Goal: Transaction & Acquisition: Purchase product/service

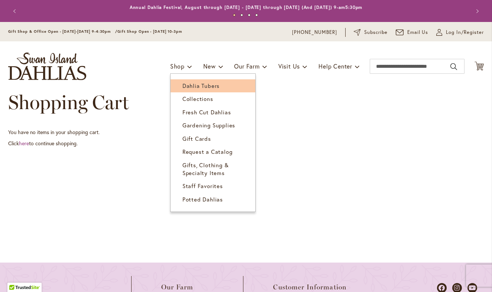
click at [183, 84] on span "Dahlia Tubers" at bounding box center [201, 85] width 37 height 7
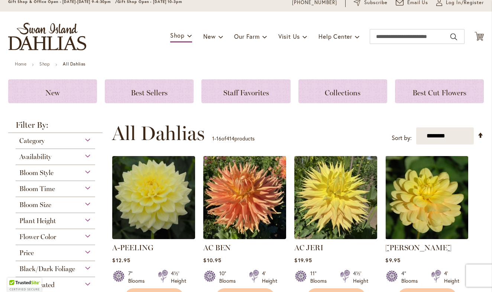
scroll to position [31, 0]
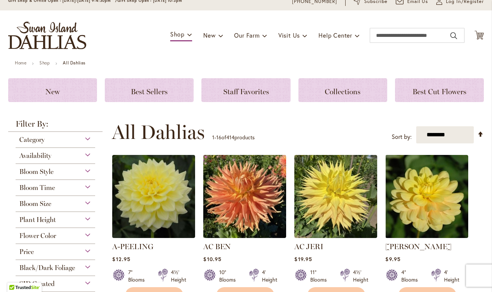
click at [80, 235] on div "Flower Color" at bounding box center [56, 234] width 80 height 12
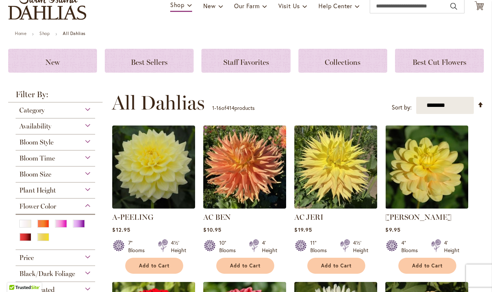
scroll to position [65, 0]
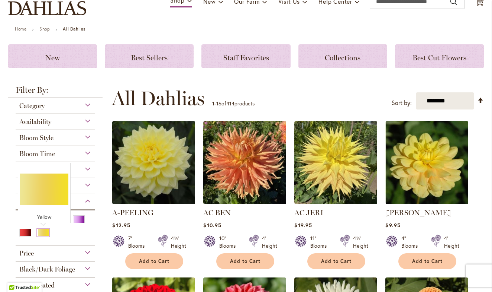
click at [42, 232] on div "Yellow" at bounding box center [43, 232] width 12 height 8
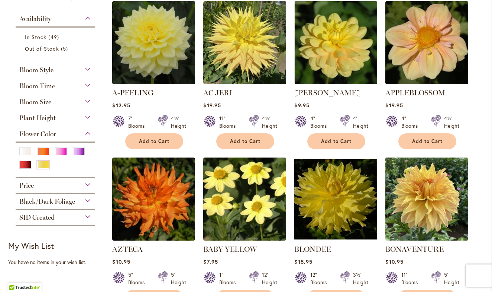
scroll to position [170, 0]
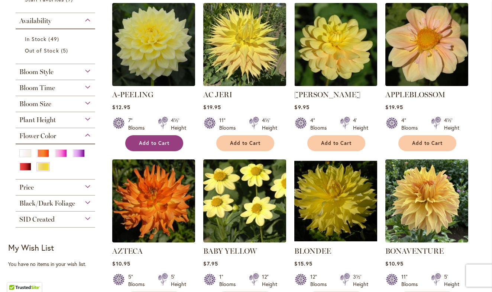
click at [163, 141] on span "Add to Cart" at bounding box center [154, 143] width 30 height 6
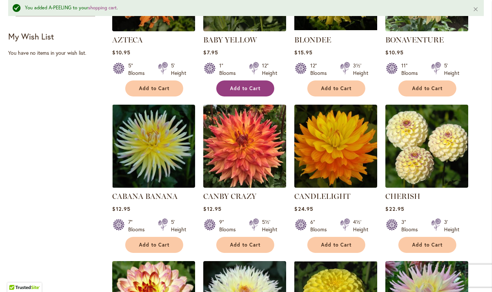
scroll to position [402, 0]
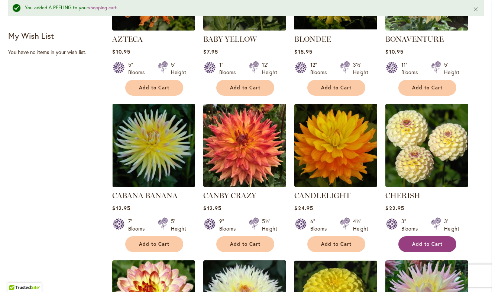
click at [426, 245] on span "Add to Cart" at bounding box center [427, 244] width 30 height 6
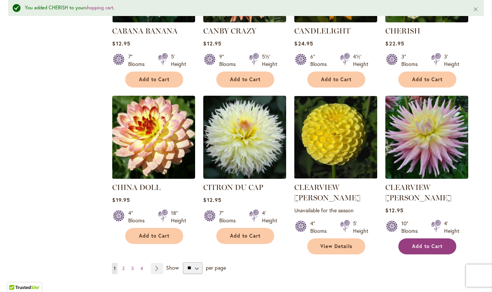
scroll to position [572, 0]
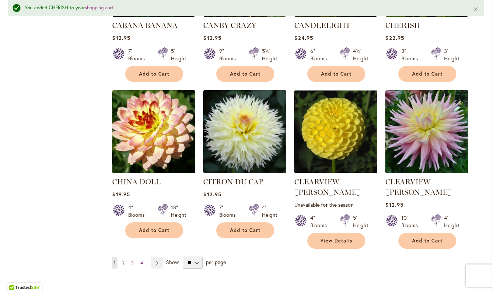
click at [123, 260] on span "2" at bounding box center [123, 263] width 2 height 6
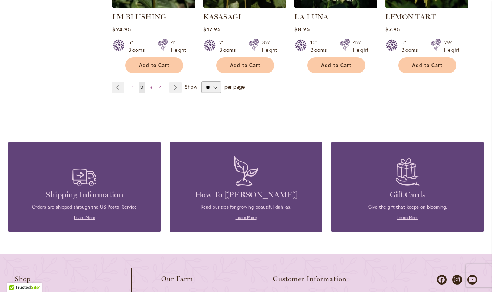
scroll to position [727, 0]
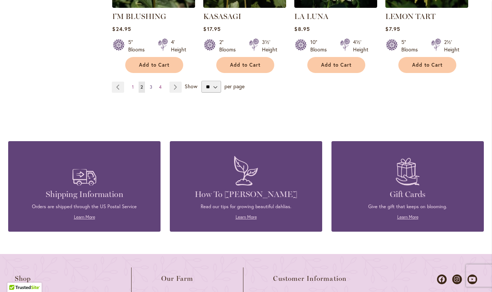
click at [151, 85] on span "3" at bounding box center [151, 87] width 3 height 6
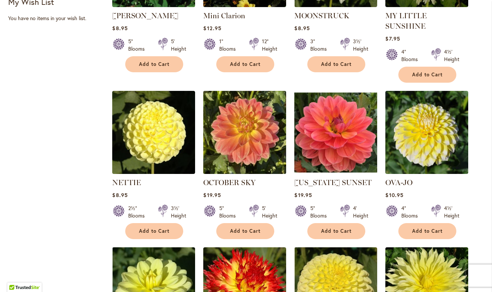
scroll to position [416, 0]
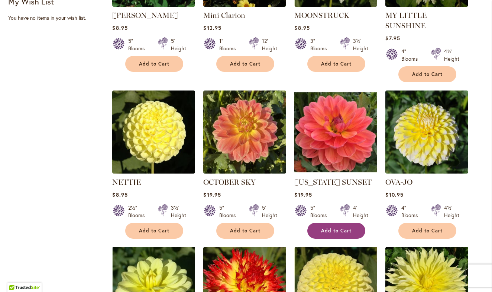
click at [334, 227] on span "Add to Cart" at bounding box center [336, 230] width 30 height 6
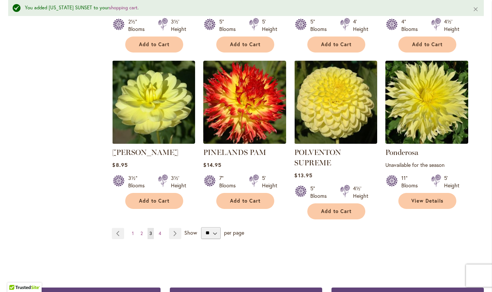
scroll to position [622, 0]
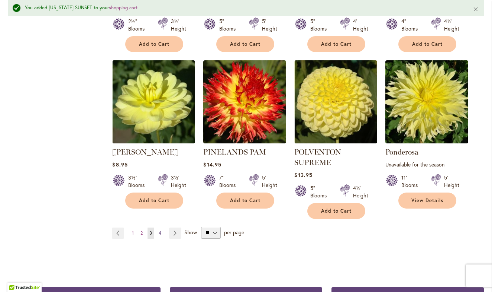
click at [161, 230] on span "4" at bounding box center [160, 233] width 3 height 6
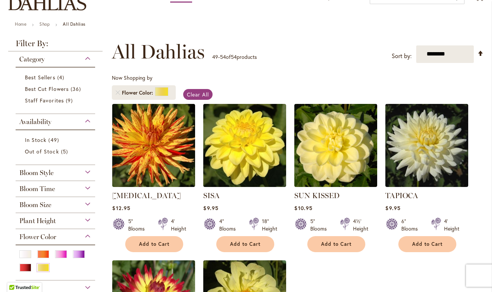
scroll to position [68, 0]
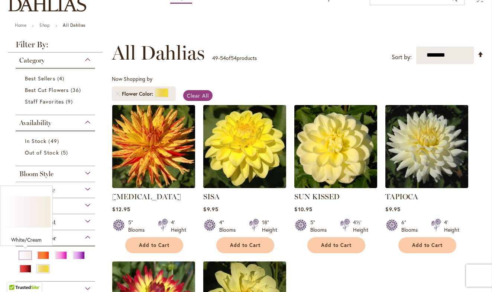
click at [24, 252] on div "White/Cream" at bounding box center [25, 255] width 12 height 8
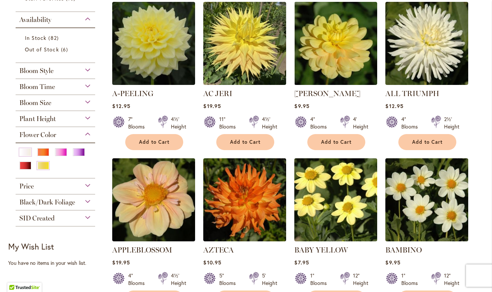
scroll to position [178, 0]
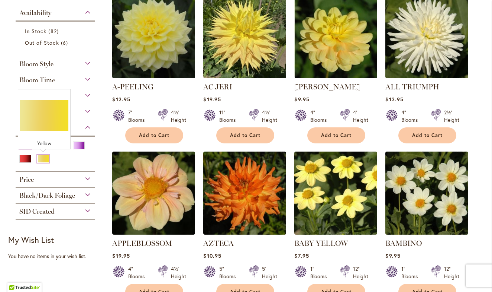
click at [43, 161] on div "Yellow" at bounding box center [43, 159] width 12 height 8
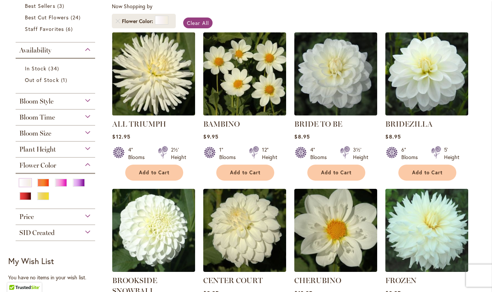
scroll to position [142, 0]
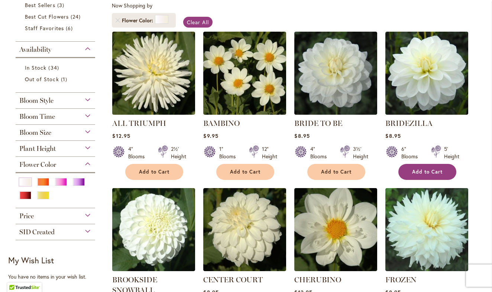
click at [439, 171] on span "Add to Cart" at bounding box center [427, 171] width 30 height 6
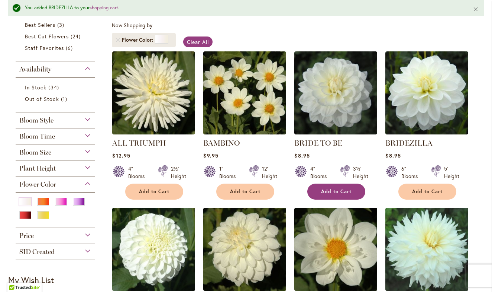
click at [335, 190] on span "Add to Cart" at bounding box center [336, 191] width 30 height 6
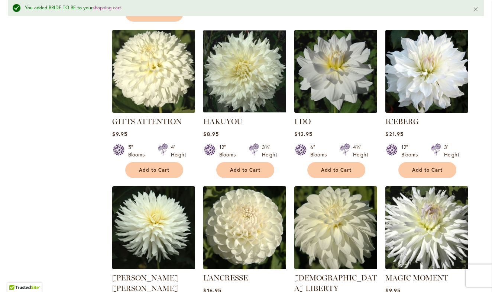
scroll to position [485, 0]
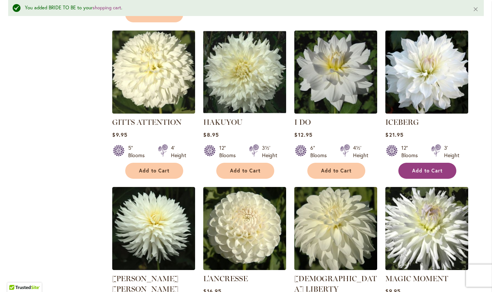
click at [441, 168] on span "Add to Cart" at bounding box center [427, 170] width 30 height 6
click at [430, 170] on span "Add to Cart" at bounding box center [427, 170] width 30 height 6
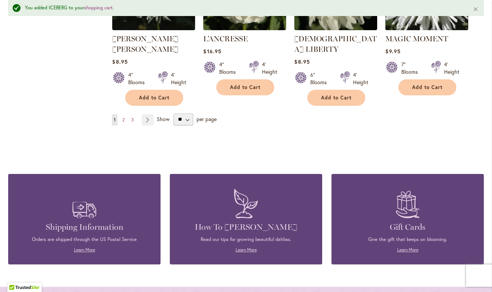
scroll to position [726, 0]
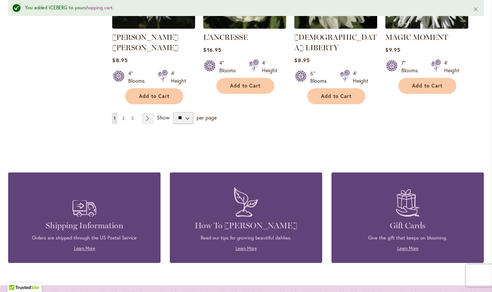
click at [123, 115] on span "2" at bounding box center [123, 118] width 2 height 6
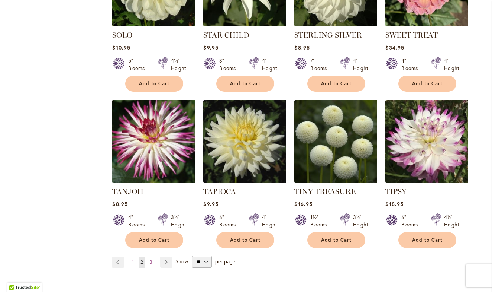
scroll to position [558, 0]
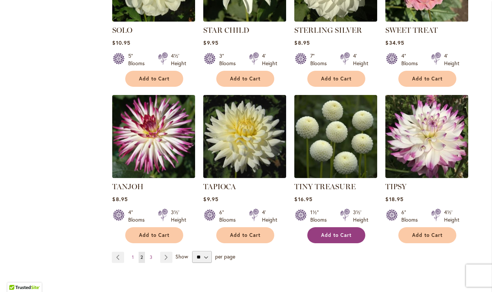
click at [333, 232] on span "Add to Cart" at bounding box center [336, 235] width 30 height 6
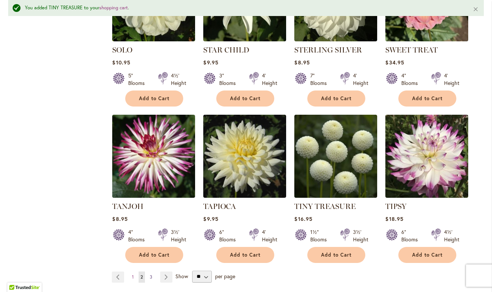
click at [152, 274] on span "3" at bounding box center [151, 277] width 3 height 6
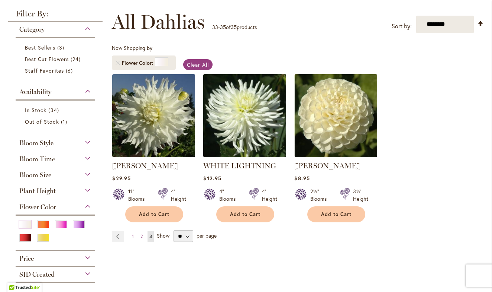
scroll to position [94, 0]
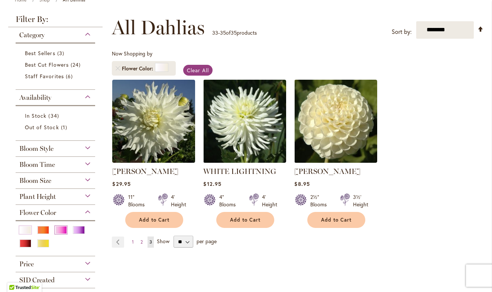
click at [62, 232] on div "Pink" at bounding box center [61, 230] width 12 height 8
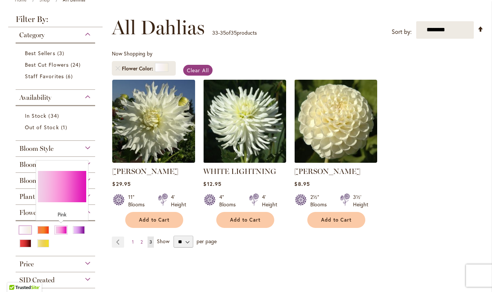
click at [28, 228] on div "White/Cream" at bounding box center [25, 230] width 12 height 8
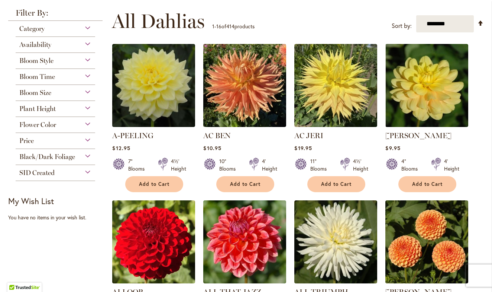
scroll to position [143, 0]
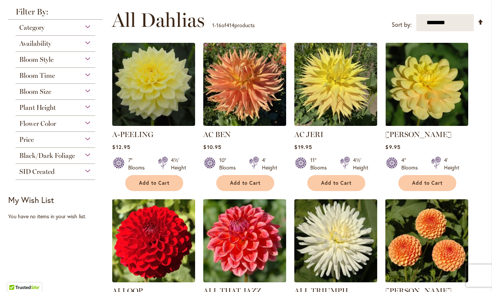
click at [49, 124] on span "Flower Color" at bounding box center [37, 123] width 37 height 8
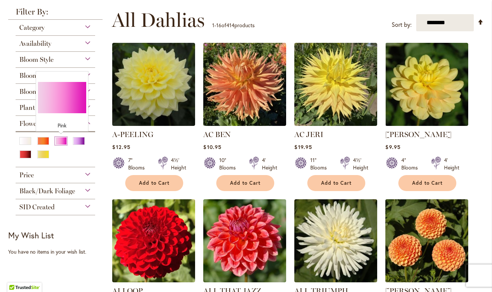
click at [59, 142] on div "Pink" at bounding box center [61, 141] width 12 height 8
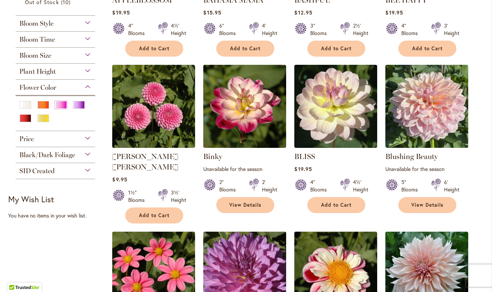
scroll to position [265, 0]
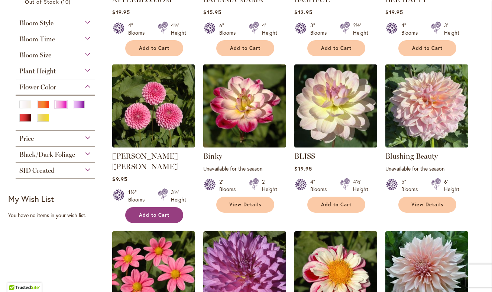
click at [149, 212] on span "Add to Cart" at bounding box center [154, 215] width 30 height 6
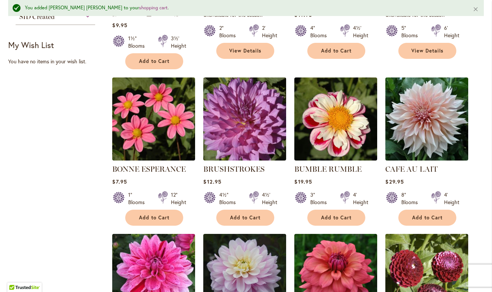
scroll to position [441, 0]
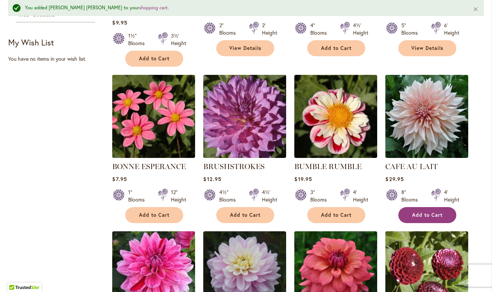
click at [423, 207] on button "Add to Cart" at bounding box center [428, 215] width 58 height 16
click at [423, 212] on span "Add to Cart" at bounding box center [427, 215] width 30 height 6
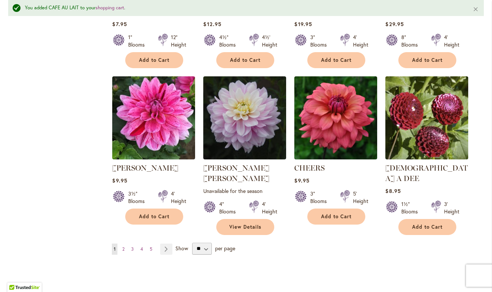
scroll to position [599, 0]
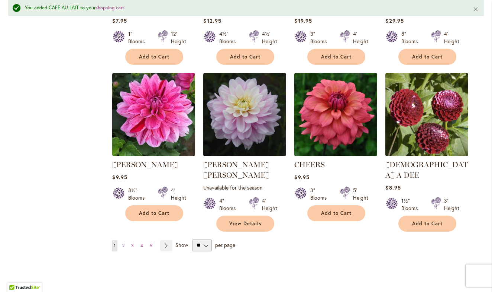
click at [123, 242] on span "2" at bounding box center [123, 245] width 2 height 6
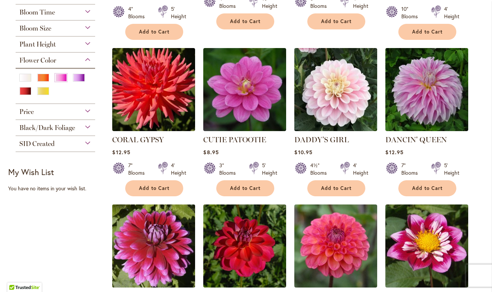
scroll to position [293, 0]
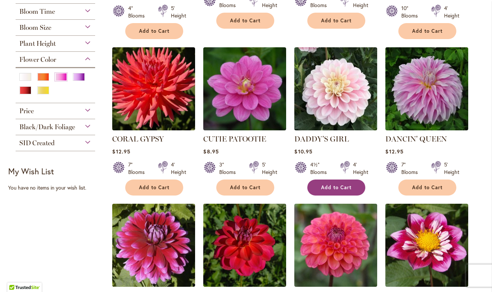
click at [336, 184] on span "Add to Cart" at bounding box center [336, 187] width 30 height 6
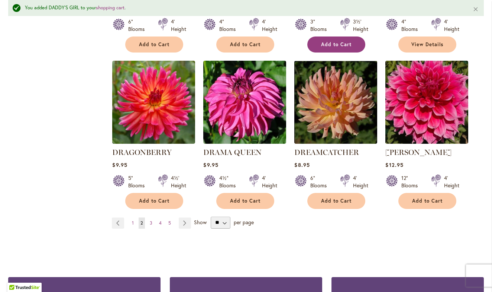
scroll to position [613, 0]
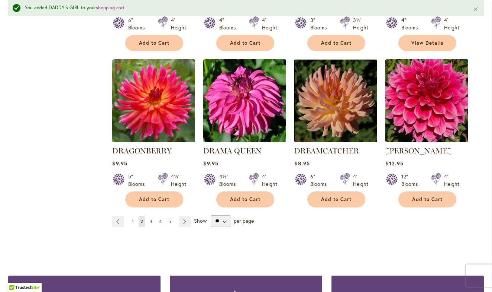
click at [152, 218] on span "3" at bounding box center [151, 221] width 3 height 6
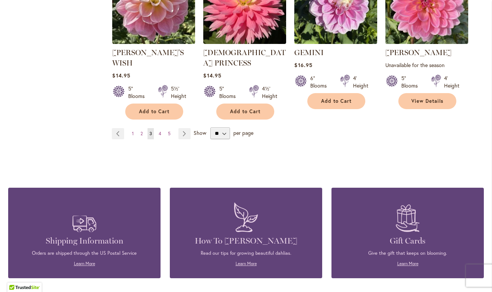
scroll to position [698, 0]
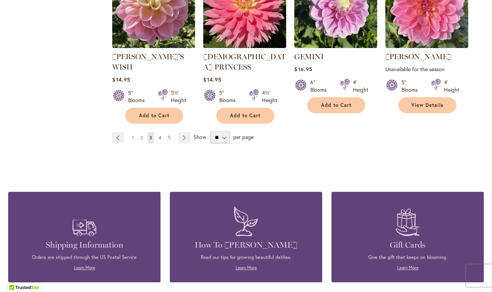
click at [161, 135] on span "4" at bounding box center [160, 138] width 3 height 6
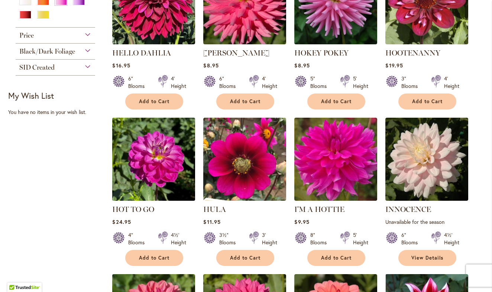
scroll to position [374, 0]
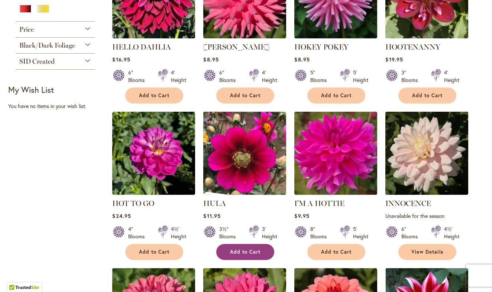
click at [239, 252] on span "Add to Cart" at bounding box center [245, 251] width 30 height 6
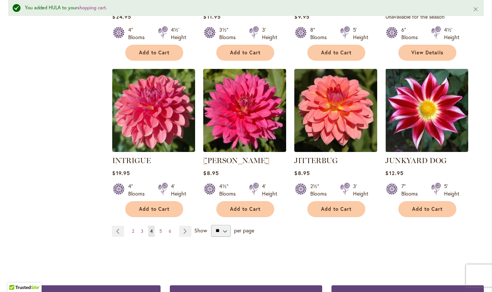
scroll to position [594, 0]
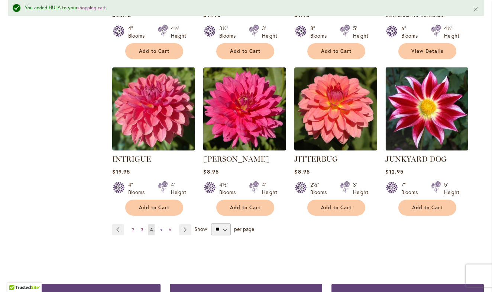
click at [160, 228] on span "5" at bounding box center [161, 230] width 3 height 6
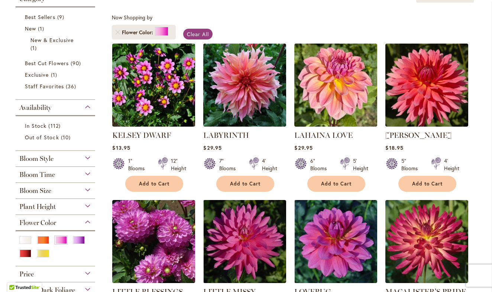
scroll to position [131, 0]
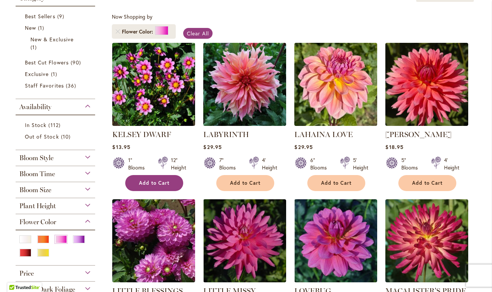
click at [159, 181] on span "Add to Cart" at bounding box center [154, 183] width 30 height 6
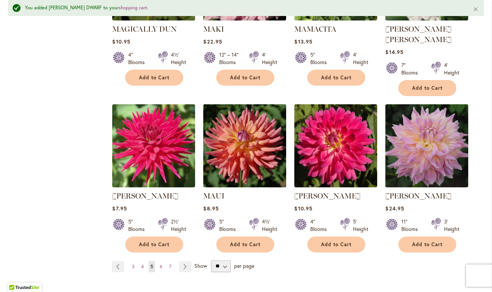
scroll to position [571, 0]
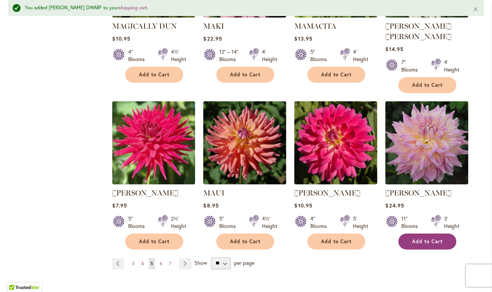
click at [430, 238] on span "Add to Cart" at bounding box center [427, 241] width 30 height 6
click at [426, 238] on span "Add to Cart" at bounding box center [427, 241] width 30 height 6
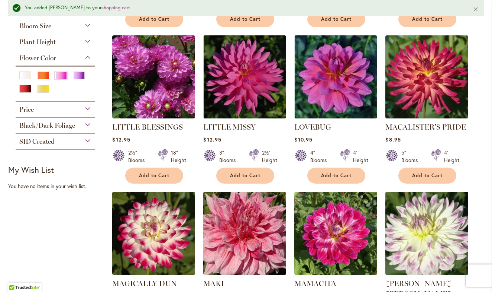
scroll to position [308, 0]
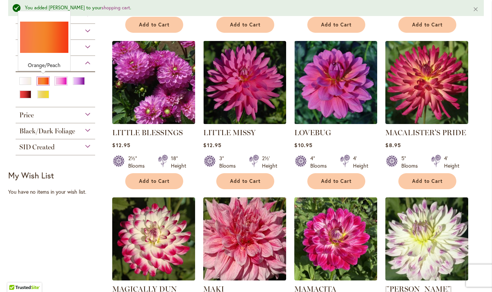
click at [46, 78] on div "Orange/Peach" at bounding box center [43, 81] width 12 height 8
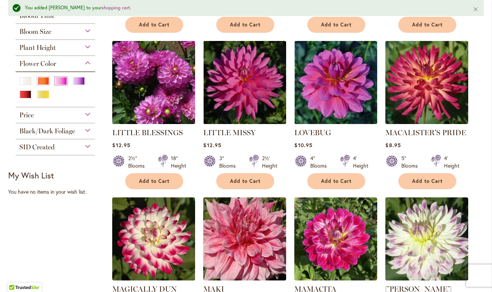
click at [62, 79] on div "Pink" at bounding box center [61, 81] width 12 height 8
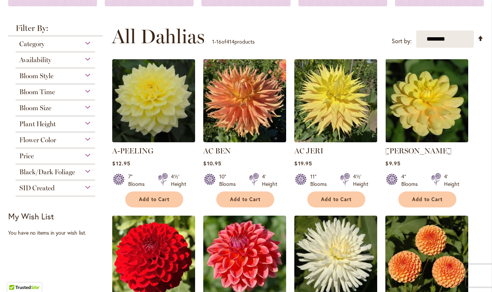
scroll to position [128, 0]
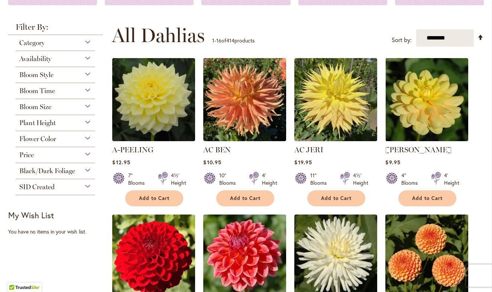
click at [47, 140] on span "Flower Color" at bounding box center [37, 139] width 37 height 8
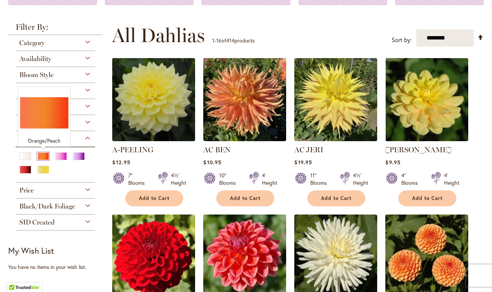
click at [44, 158] on div "Orange/Peach" at bounding box center [43, 156] width 12 height 8
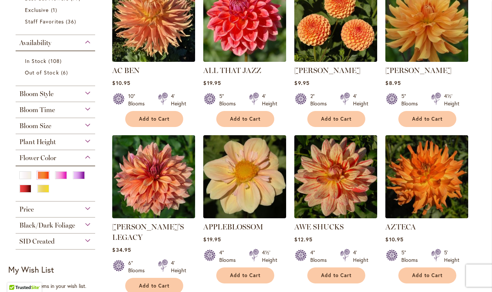
scroll to position [195, 0]
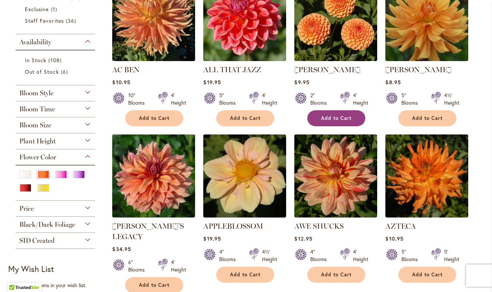
click at [345, 115] on span "Add to Cart" at bounding box center [336, 118] width 30 height 6
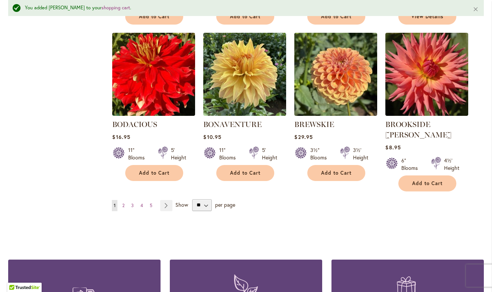
scroll to position [638, 0]
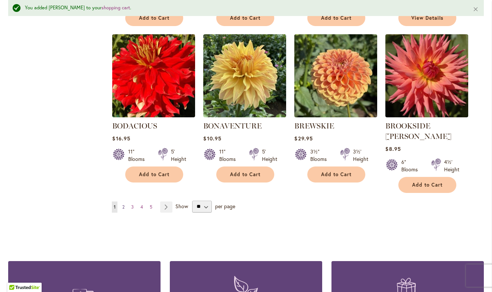
click at [124, 204] on span "2" at bounding box center [123, 207] width 2 height 6
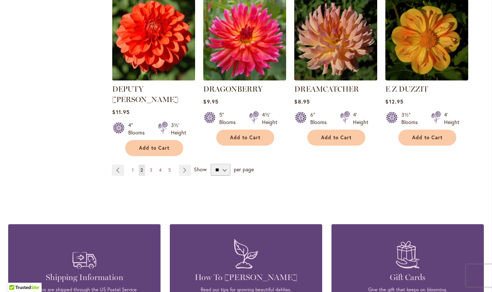
scroll to position [656, 0]
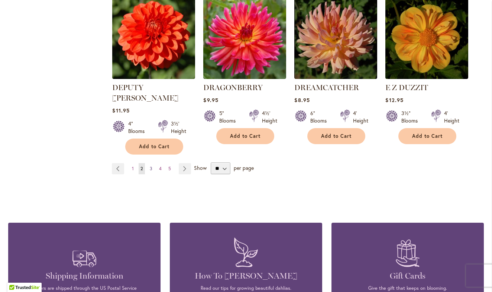
click at [150, 166] on span "3" at bounding box center [151, 169] width 3 height 6
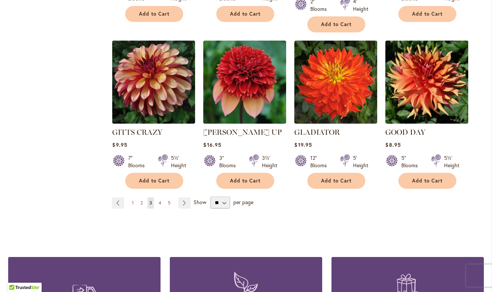
scroll to position [632, 0]
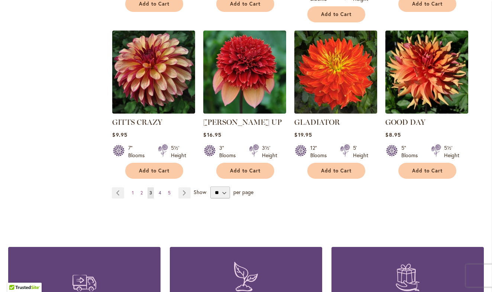
click at [160, 190] on span "4" at bounding box center [160, 193] width 3 height 6
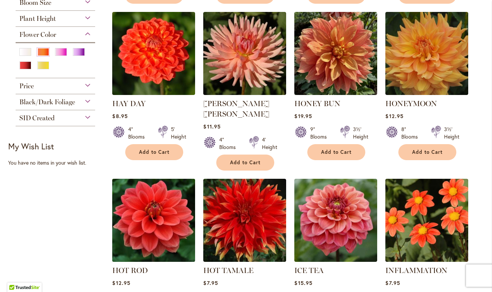
scroll to position [317, 0]
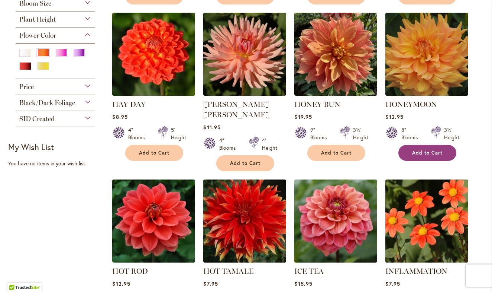
click at [423, 153] on span "Add to Cart" at bounding box center [427, 153] width 30 height 6
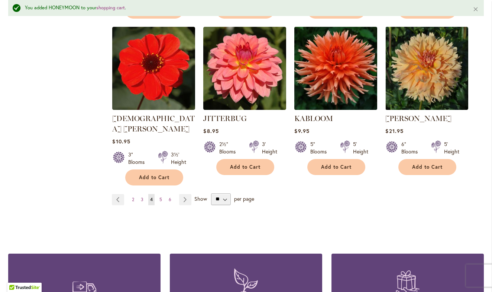
scroll to position [653, 0]
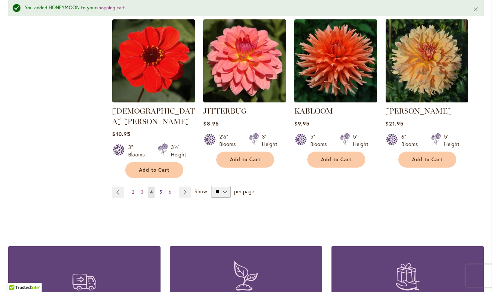
click at [161, 189] on span "5" at bounding box center [161, 192] width 3 height 6
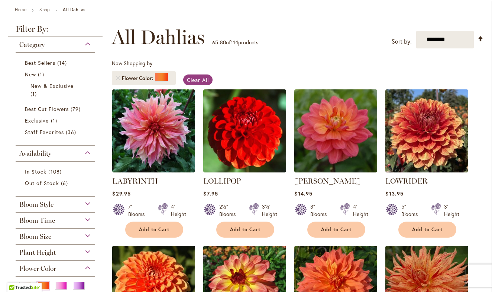
scroll to position [84, 0]
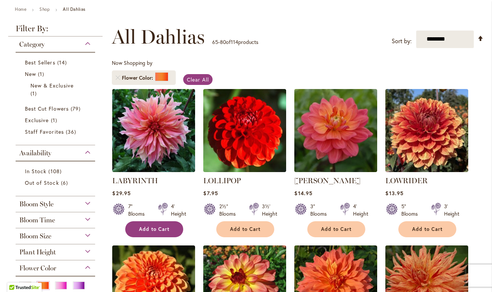
click at [154, 228] on span "Add to Cart" at bounding box center [154, 229] width 30 height 6
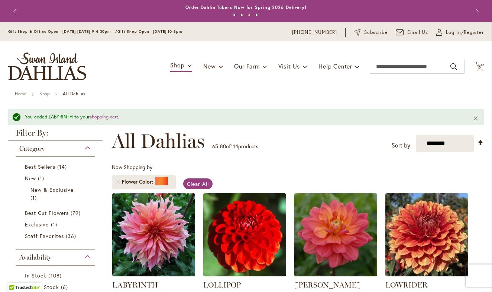
scroll to position [0, 0]
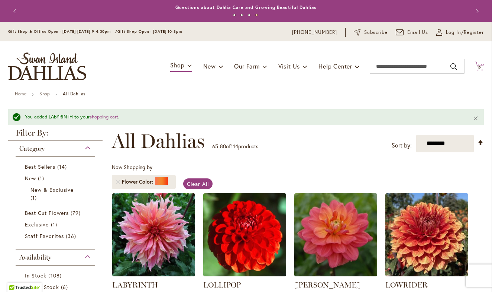
click at [479, 66] on span "19" at bounding box center [480, 67] width 4 height 5
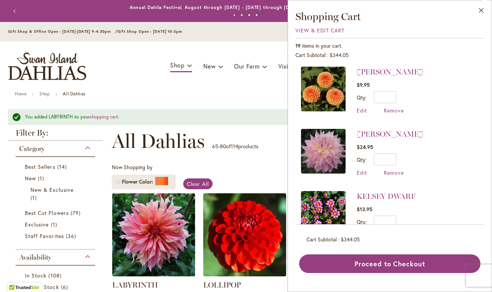
scroll to position [127, 0]
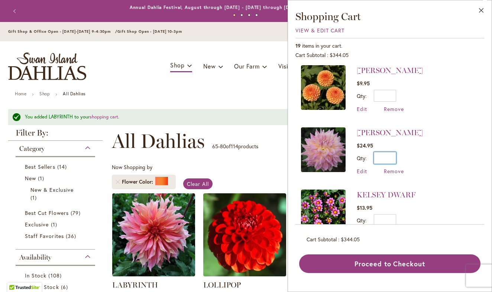
click at [393, 156] on input "*" at bounding box center [385, 158] width 22 height 12
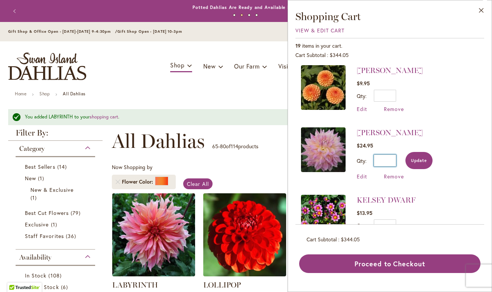
type input "*"
click at [418, 158] on span "Update" at bounding box center [419, 160] width 16 height 5
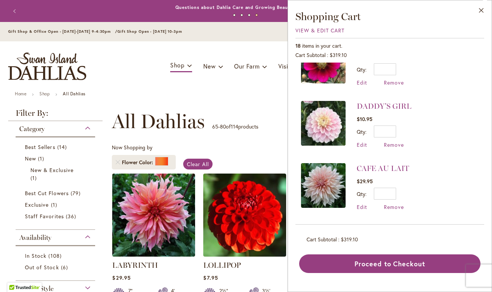
scroll to position [340, 0]
click at [393, 190] on input "*" at bounding box center [385, 193] width 22 height 12
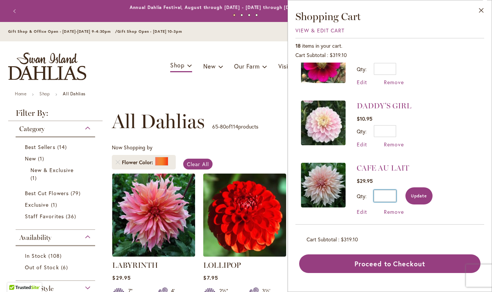
type input "*"
click at [422, 193] on span "Update" at bounding box center [419, 195] width 16 height 5
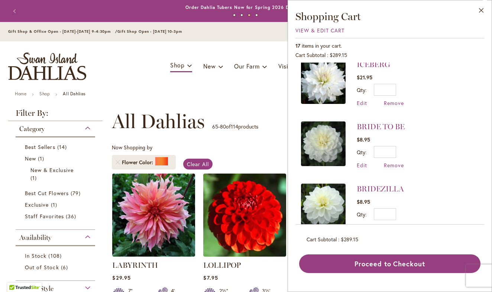
scroll to position [641, 0]
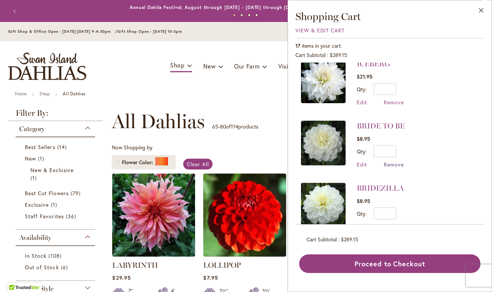
click at [397, 161] on span "Remove" at bounding box center [394, 164] width 20 height 7
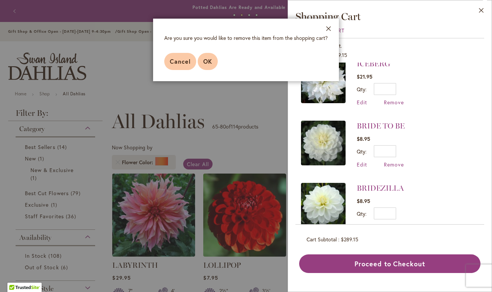
click at [212, 65] on span "OK" at bounding box center [207, 61] width 9 height 8
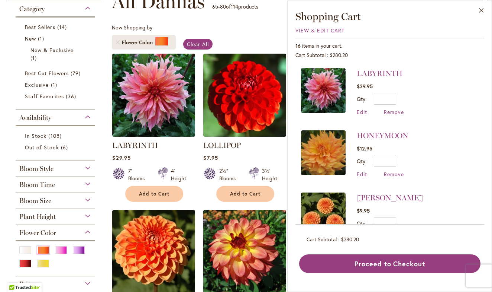
scroll to position [148, 0]
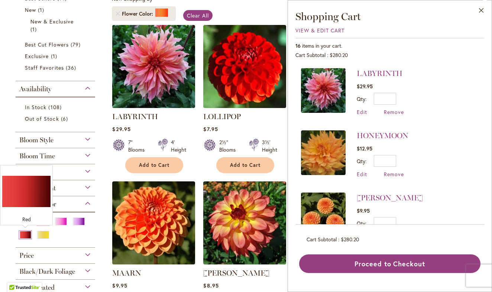
click at [25, 234] on div "Red" at bounding box center [25, 235] width 12 height 8
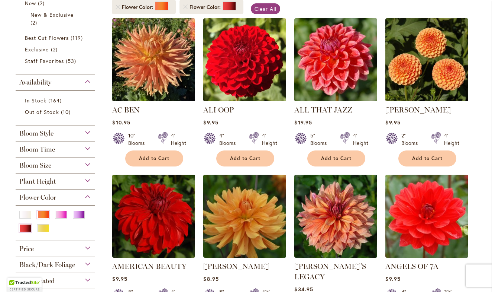
scroll to position [157, 0]
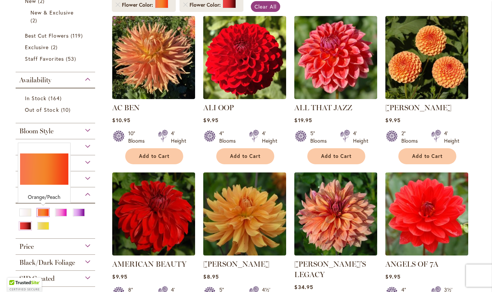
click at [45, 212] on div "Orange/Peach" at bounding box center [43, 212] width 12 height 8
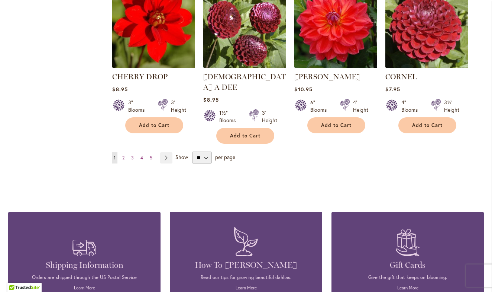
scroll to position [657, 0]
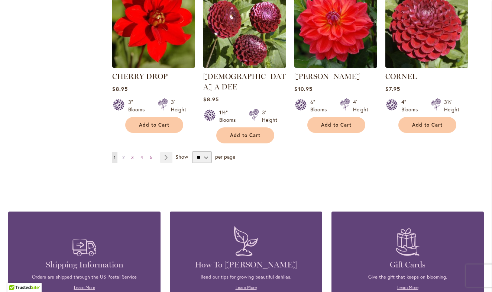
click at [124, 154] on span "2" at bounding box center [123, 157] width 2 height 6
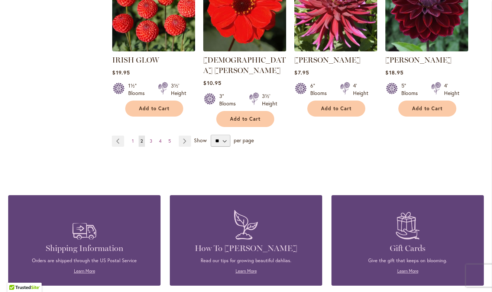
scroll to position [695, 0]
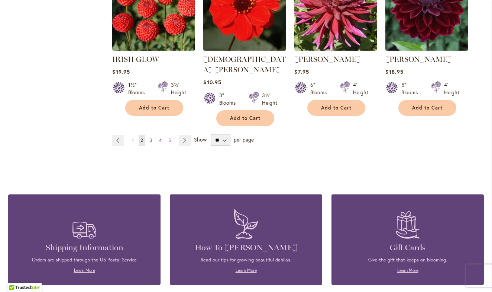
click at [151, 137] on span "3" at bounding box center [151, 140] width 3 height 6
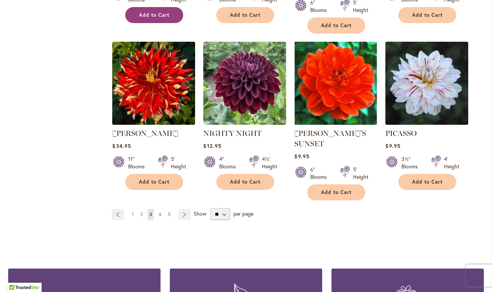
scroll to position [612, 0]
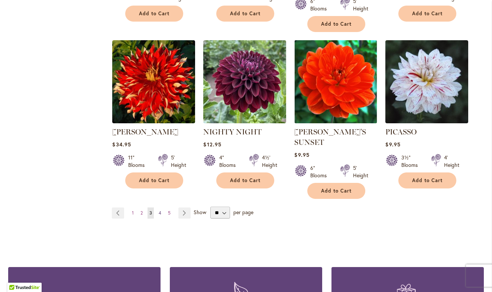
click at [161, 210] on span "4" at bounding box center [160, 213] width 3 height 6
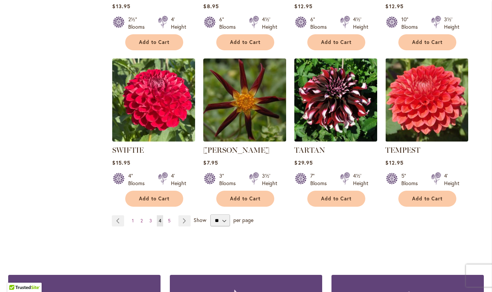
scroll to position [582, 0]
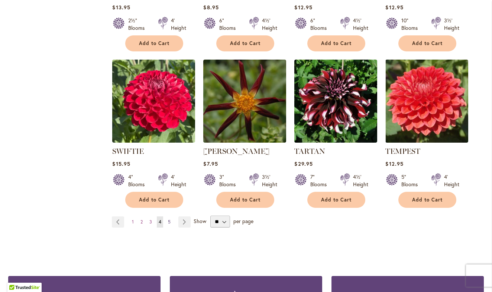
click at [170, 220] on span "5" at bounding box center [169, 222] width 3 height 6
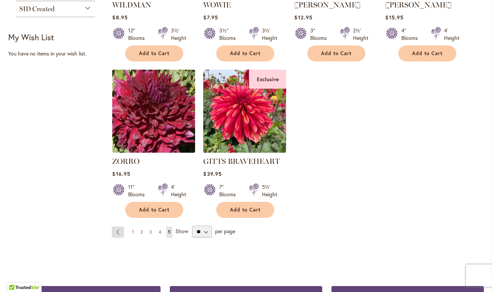
scroll to position [427, 0]
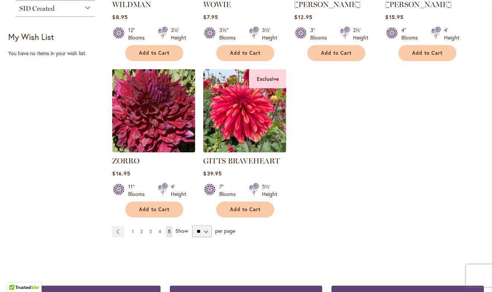
click at [135, 226] on link "Page 1" at bounding box center [133, 231] width 6 height 11
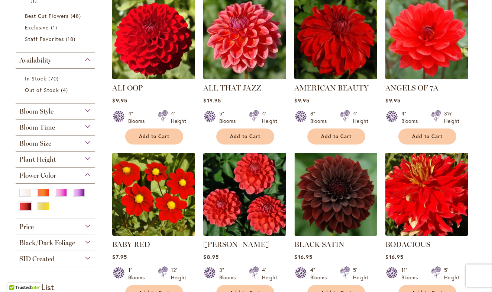
scroll to position [177, 0]
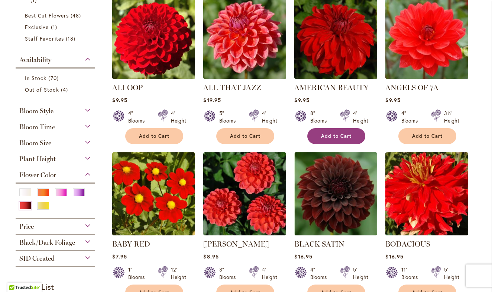
click at [344, 138] on span "Add to Cart" at bounding box center [336, 136] width 30 height 6
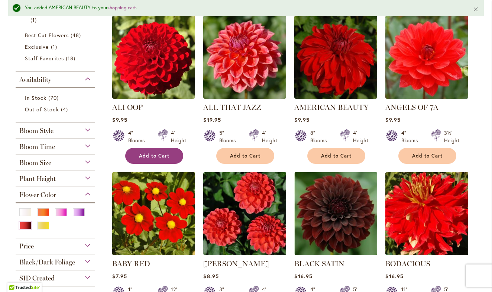
click at [141, 149] on button "Add to Cart" at bounding box center [154, 156] width 58 height 16
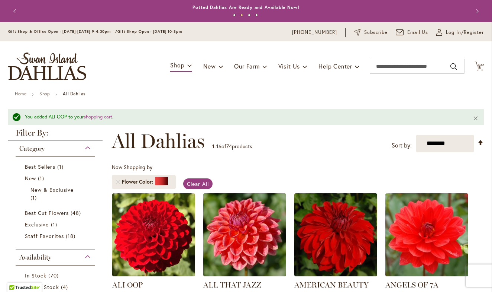
scroll to position [0, 0]
click at [482, 68] on span "18 18 items" at bounding box center [479, 68] width 7 height 4
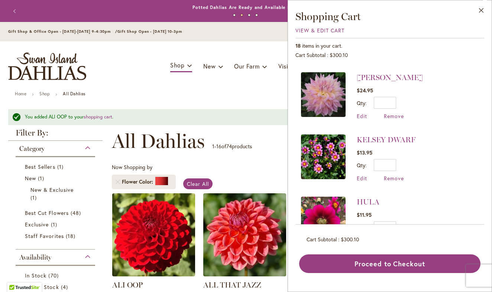
scroll to position [306, 0]
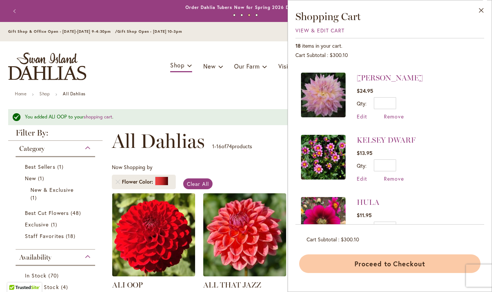
click at [395, 264] on button "Proceed to Checkout" at bounding box center [389, 263] width 181 height 19
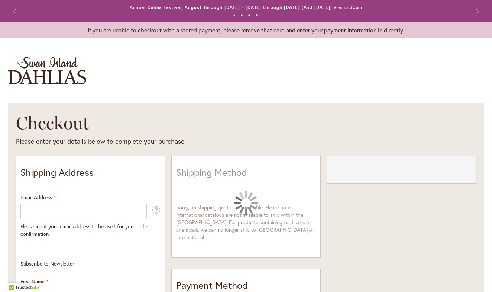
select select "**"
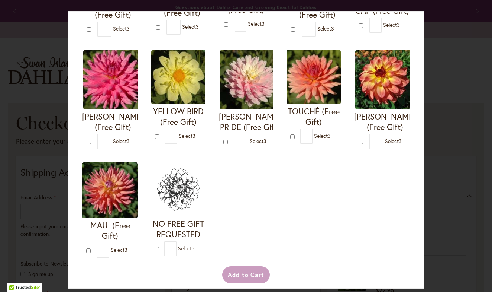
scroll to position [256, 0]
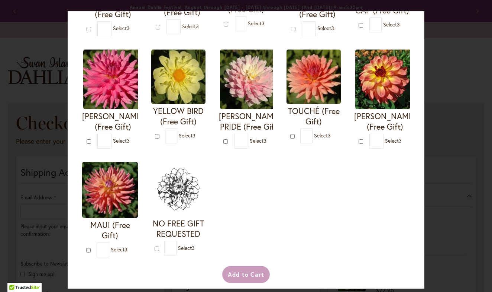
type input "*"
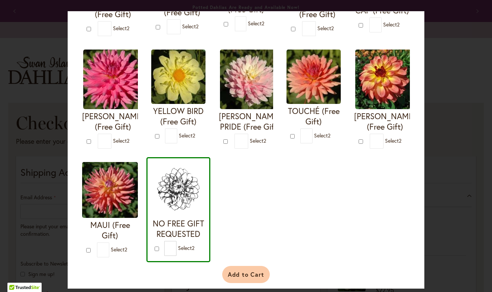
click at [245, 281] on button "Add to Cart" at bounding box center [246, 274] width 48 height 17
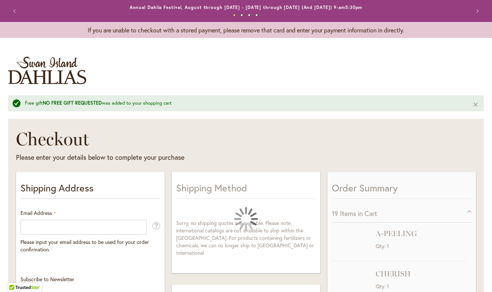
select select "**"
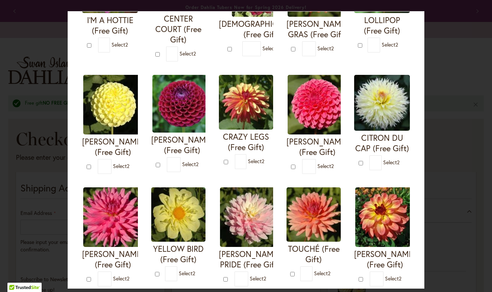
scroll to position [103, 0]
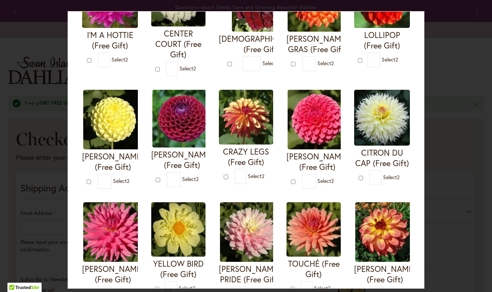
type input "*"
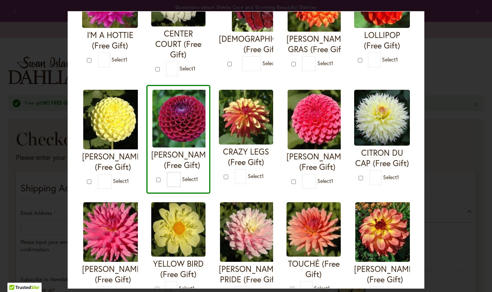
type input "*"
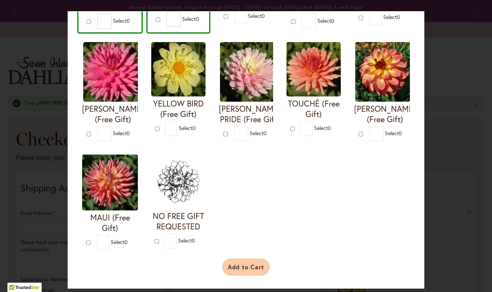
scroll to position [273, 0]
click at [239, 264] on button "Add to Cart" at bounding box center [246, 266] width 48 height 17
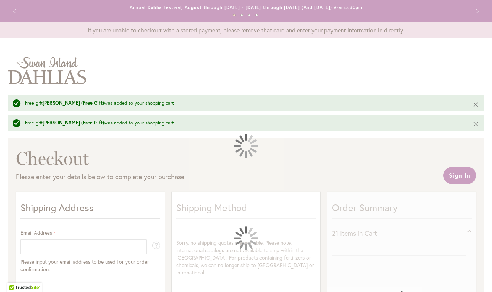
select select "**"
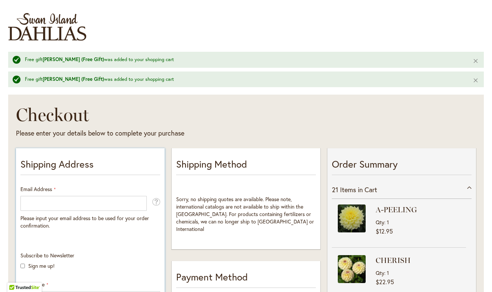
scroll to position [74, 0]
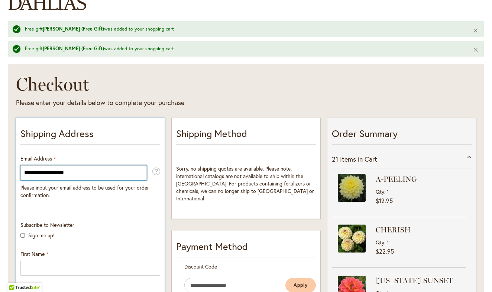
type input "**********"
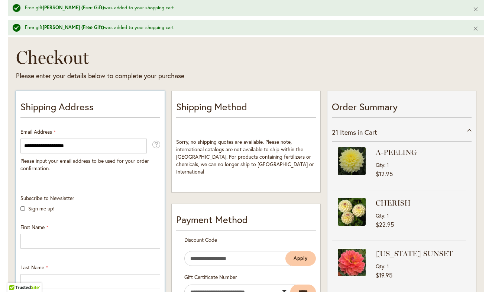
scroll to position [111, 0]
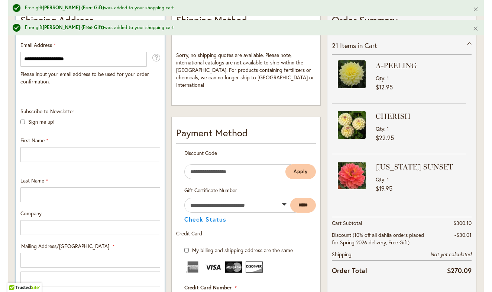
scroll to position [188, 0]
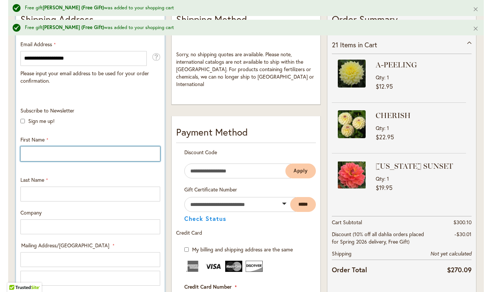
click at [154, 154] on input "First Name" at bounding box center [90, 153] width 140 height 15
type input "******"
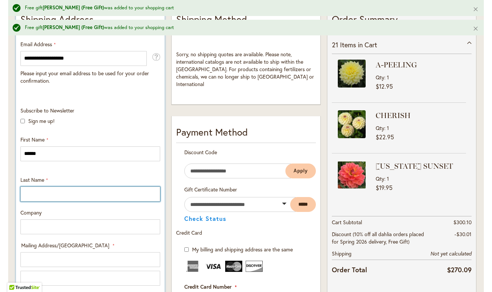
type input "******"
type input "**********"
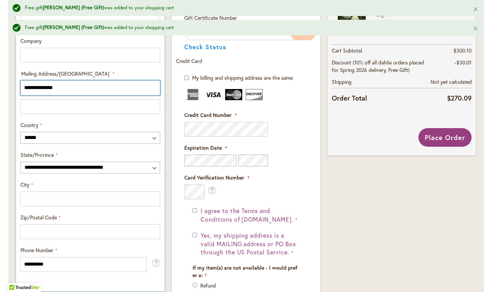
scroll to position [360, 0]
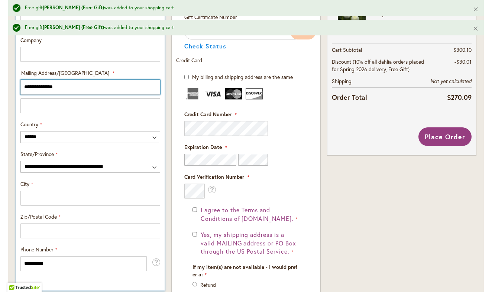
type input "**********"
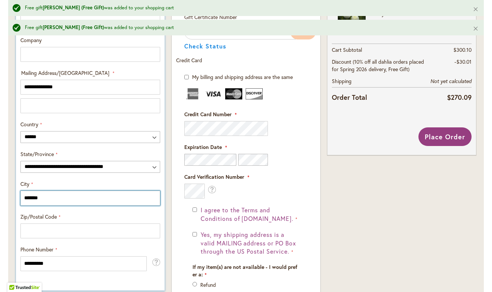
type input "*******"
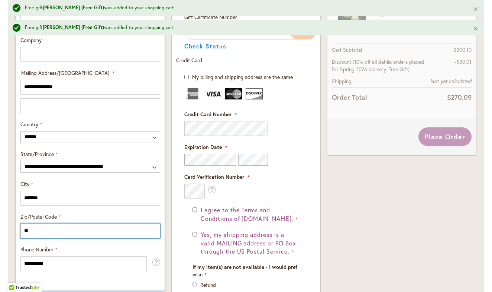
type input "*"
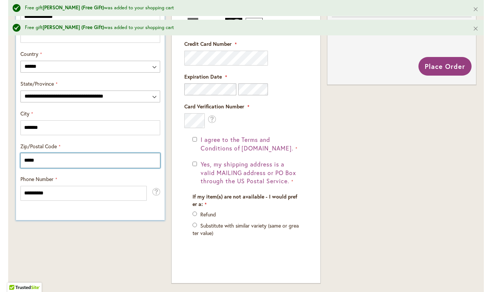
scroll to position [430, 0]
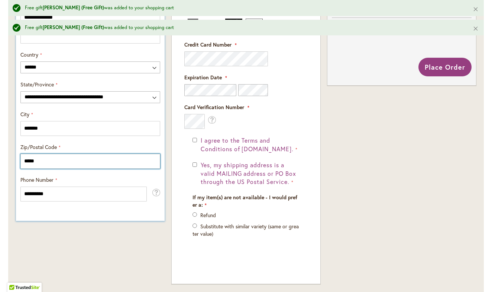
type input "*****"
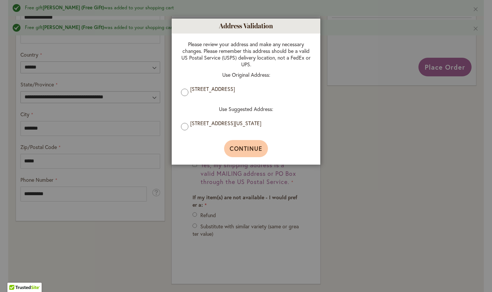
click at [257, 151] on span "Continue" at bounding box center [246, 148] width 33 height 8
type input "**********"
select select "**"
type input "*******"
type input "**********"
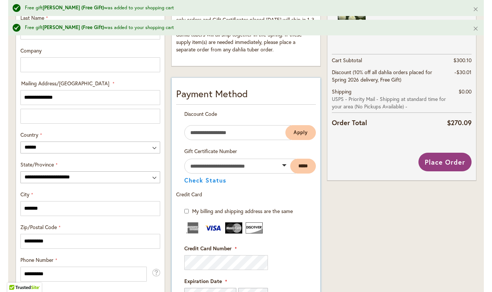
scroll to position [349, 0]
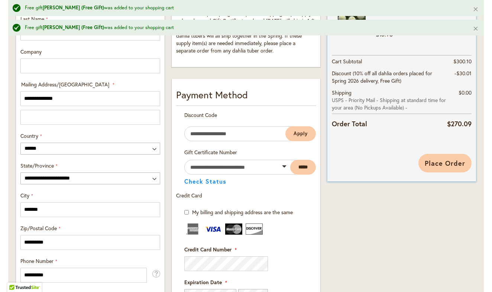
click at [443, 162] on span "Place Order" at bounding box center [445, 162] width 41 height 9
